Goal: Task Accomplishment & Management: Manage account settings

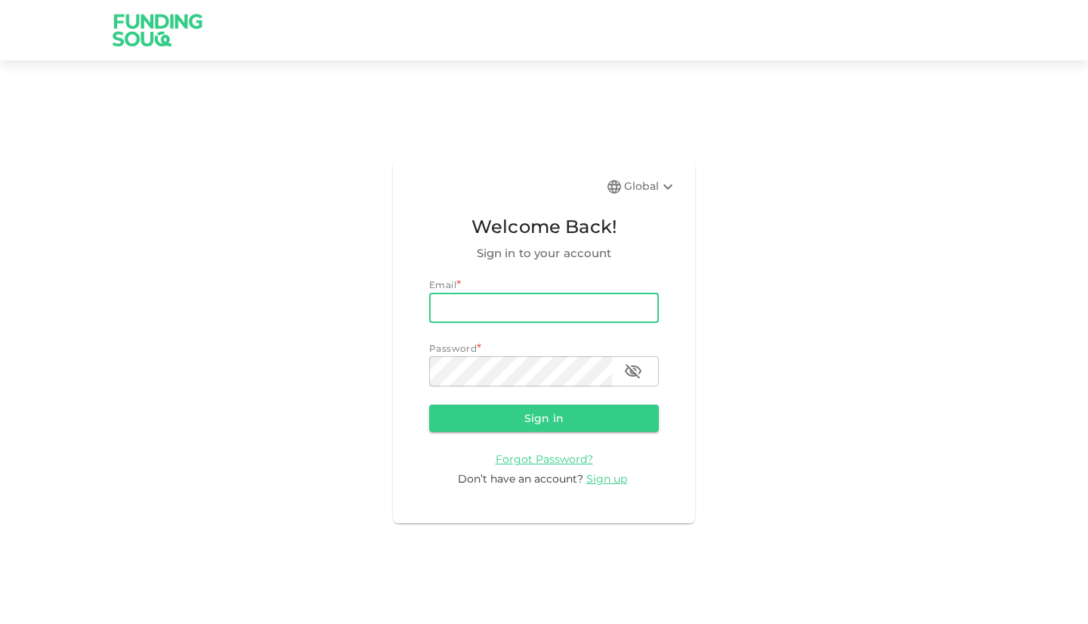
click at [501, 316] on input "email" at bounding box center [544, 307] width 230 height 30
type input "[EMAIL_ADDRESS][DOMAIN_NAME]"
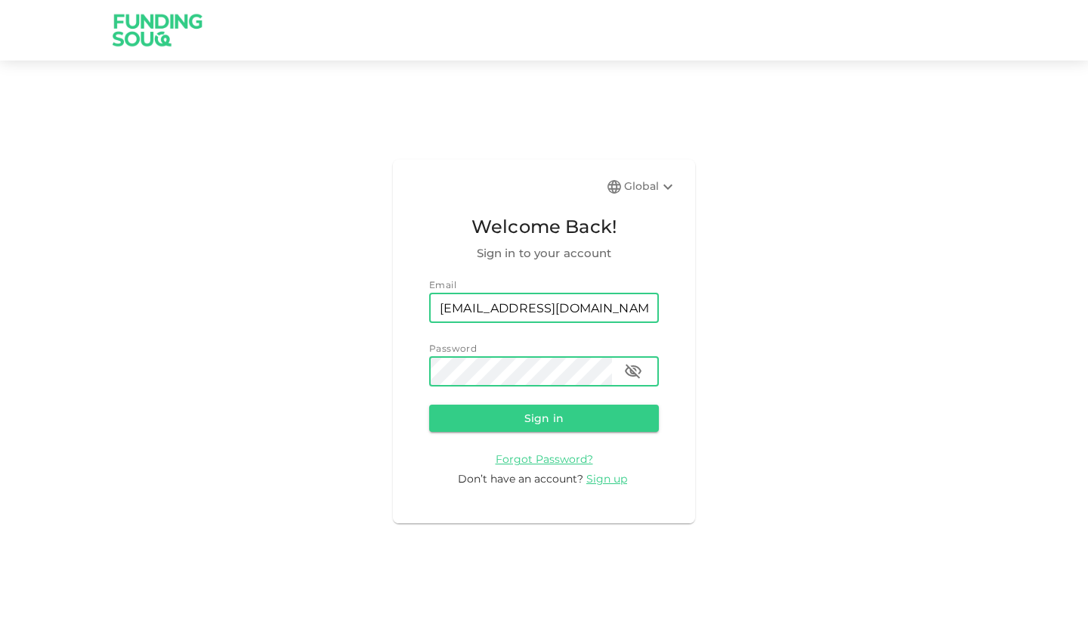
click at [429, 404] on button "Sign in" at bounding box center [544, 417] width 230 height 27
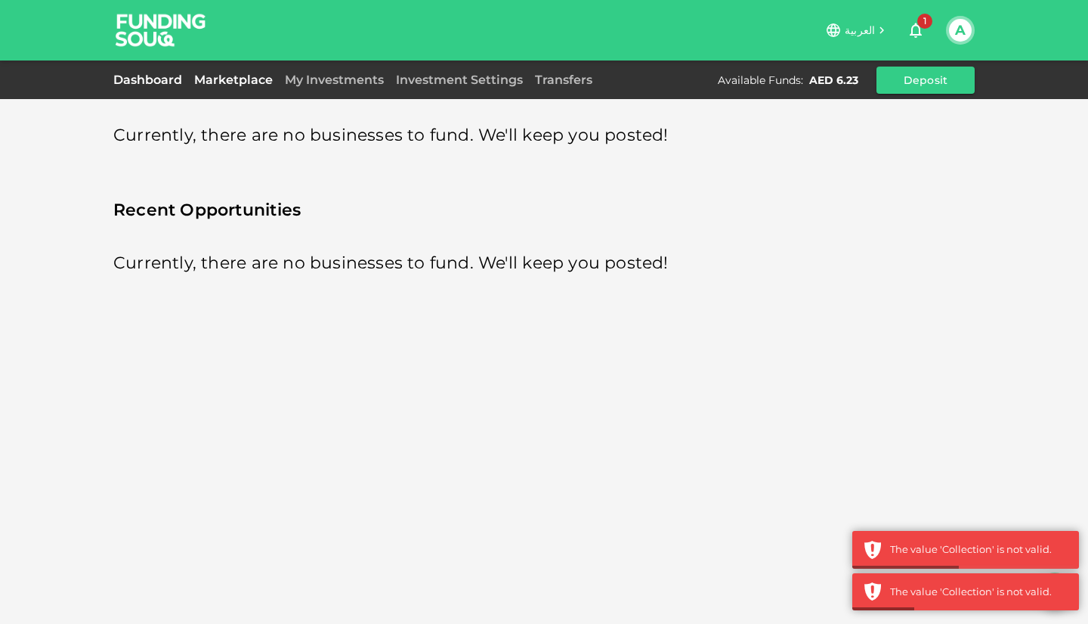
click at [162, 77] on link "Dashboard" at bounding box center [150, 80] width 75 height 14
